Goal: Task Accomplishment & Management: Use online tool/utility

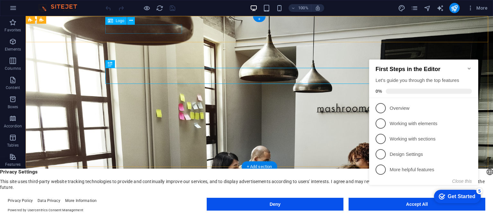
click at [154, 202] on div "[DOMAIN_NAME]" at bounding box center [259, 206] width 303 height 9
click at [41, 197] on div "[DOMAIN_NAME] Home About Services Team Contact" at bounding box center [259, 214] width 467 height 35
click at [156, 202] on div "[DOMAIN_NAME]" at bounding box center [259, 206] width 303 height 9
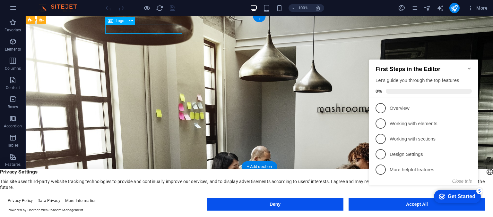
click at [156, 202] on div "[DOMAIN_NAME]" at bounding box center [259, 206] width 303 height 9
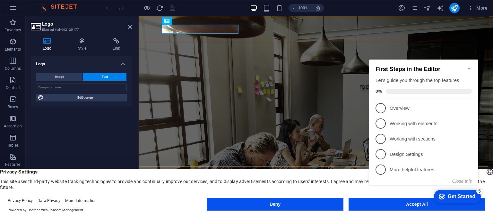
click at [156, 197] on div "[DOMAIN_NAME] Home About Services Team Contact" at bounding box center [316, 214] width 354 height 35
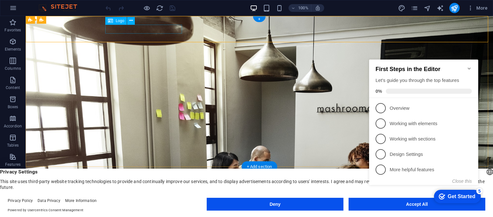
click at [154, 202] on div "[DOMAIN_NAME]" at bounding box center [259, 206] width 303 height 9
click at [119, 202] on div "[DOMAIN_NAME]" at bounding box center [259, 206] width 303 height 9
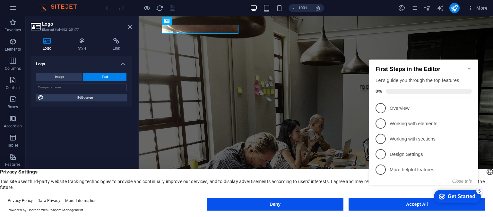
click at [105, 78] on span "Text" at bounding box center [105, 77] width 6 height 8
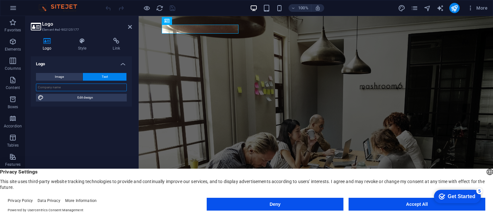
click at [94, 89] on input "text" at bounding box center [81, 88] width 91 height 8
type input "Portfolio"
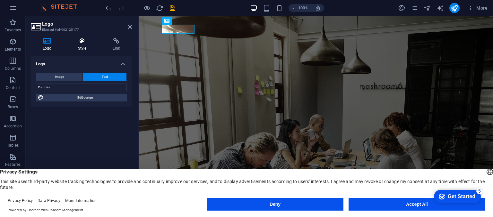
click at [84, 49] on h4 "Style" at bounding box center [83, 44] width 35 height 13
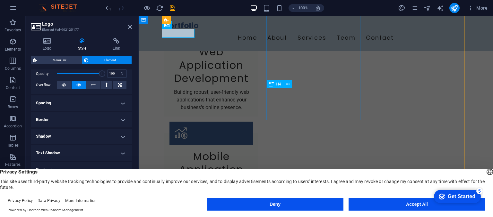
scroll to position [545, 0]
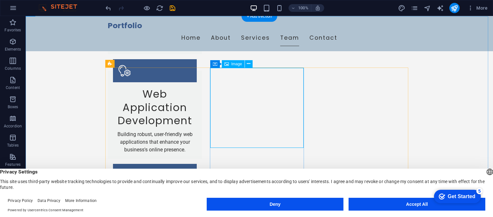
select select "vw"
select select "px"
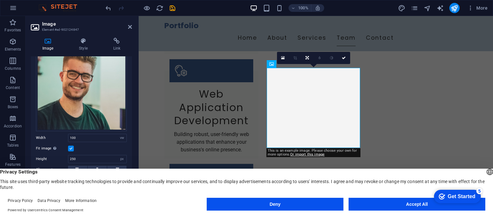
scroll to position [0, 0]
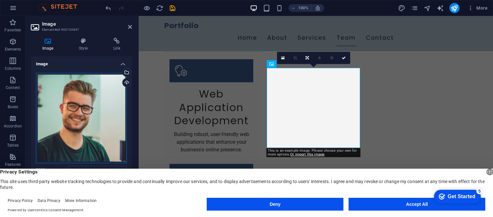
click at [101, 85] on div "Drag files here, click to choose files or select files from Files or our free s…" at bounding box center [81, 118] width 91 height 90
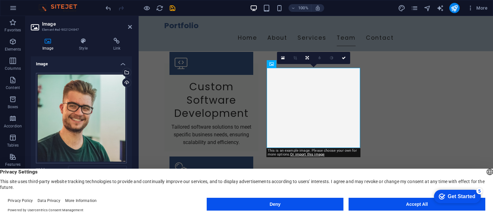
scroll to position [553, 0]
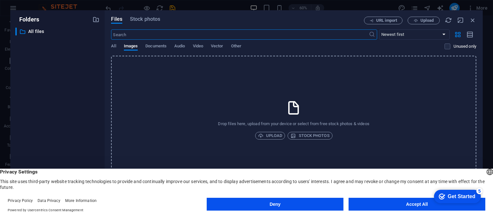
click at [120, 48] on div "All Images Documents Audio Video Vector Other" at bounding box center [277, 50] width 333 height 12
click at [118, 48] on div "All Images Documents Audio Video Vector Other" at bounding box center [277, 50] width 333 height 12
click at [114, 46] on span "All" at bounding box center [113, 46] width 5 height 9
click at [392, 200] on button "Accept All" at bounding box center [416, 204] width 137 height 13
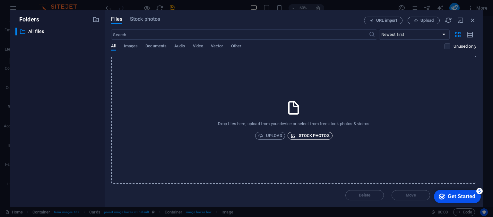
click at [316, 138] on span "Stock photos" at bounding box center [309, 136] width 39 height 8
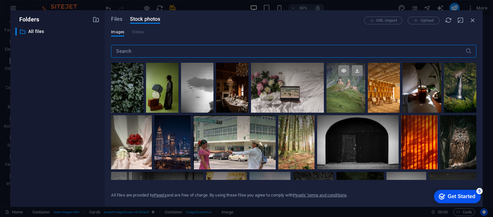
click at [338, 98] on div at bounding box center [345, 88] width 39 height 50
click at [337, 86] on div at bounding box center [345, 75] width 39 height 25
click at [343, 90] on div at bounding box center [345, 88] width 39 height 50
click at [461, 198] on div "Get Started" at bounding box center [461, 197] width 28 height 6
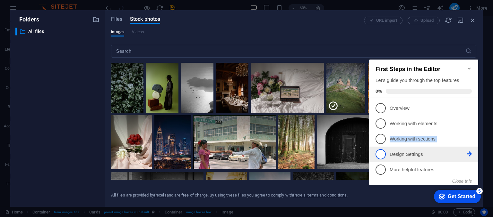
click at [391, 149] on ul "1 Overview - incomplete 2 Working with elements - incomplete 3 Working with sec…" at bounding box center [423, 139] width 109 height 77
click at [390, 152] on p "Design Settings - incomplete" at bounding box center [427, 154] width 77 height 7
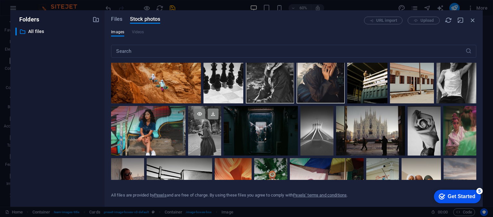
scroll to position [0, 0]
click at [228, 80] on div at bounding box center [223, 74] width 40 height 60
drag, startPoint x: 469, startPoint y: 22, endPoint x: 325, endPoint y: 7, distance: 145.4
click at [469, 22] on icon "button" at bounding box center [472, 20] width 7 height 7
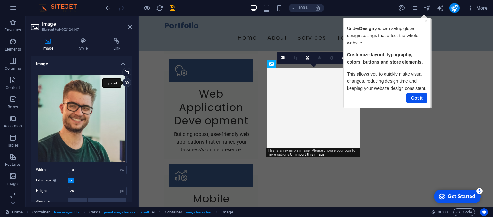
click at [126, 82] on div "Upload" at bounding box center [126, 84] width 10 height 10
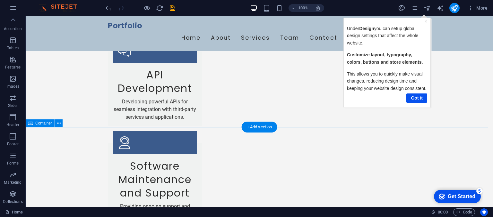
scroll to position [874, 0]
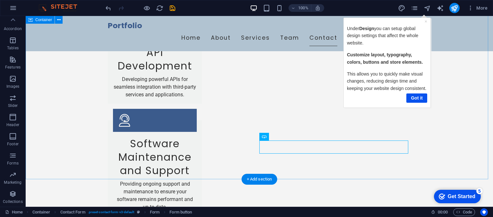
drag, startPoint x: 380, startPoint y: 154, endPoint x: 378, endPoint y: 151, distance: 3.5
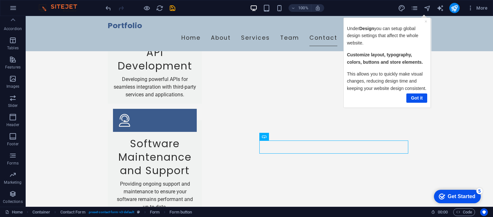
click at [351, 108] on body "× Under Design you can set up global design settings that affect the whole webs…" at bounding box center [386, 61] width 89 height 97
click at [412, 96] on link "Got it" at bounding box center [416, 97] width 21 height 9
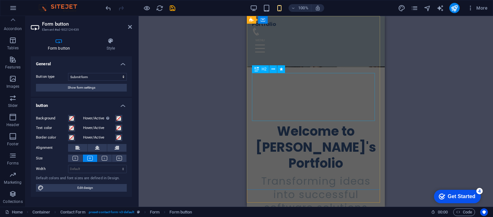
scroll to position [0, 0]
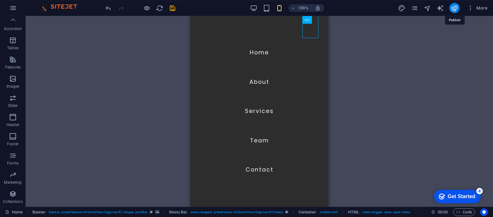
click at [454, 8] on icon "publish" at bounding box center [453, 7] width 7 height 7
